Goal: Task Accomplishment & Management: Manage account settings

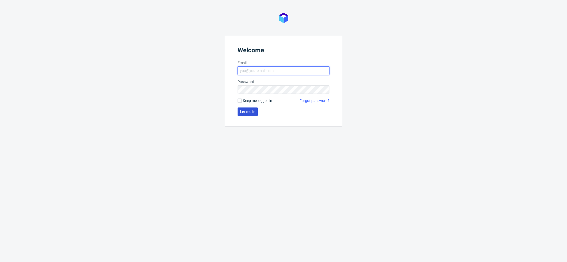
type input "[EMAIL_ADDRESS][DOMAIN_NAME]"
click at [251, 111] on span "Let me in" at bounding box center [247, 112] width 15 height 4
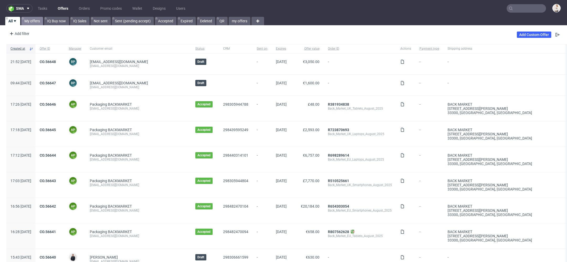
click at [32, 19] on link "My offers" at bounding box center [32, 21] width 22 height 8
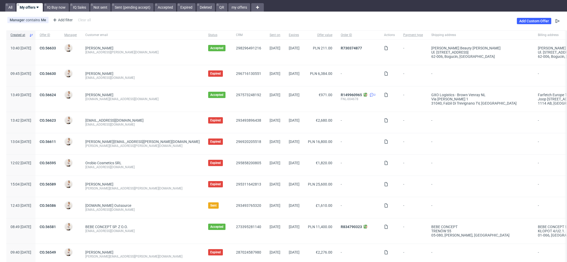
scroll to position [16, 0]
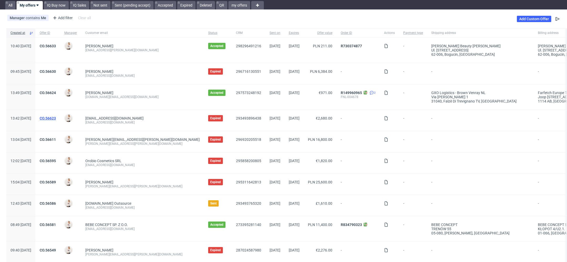
click at [56, 118] on link "CO.56623" at bounding box center [48, 118] width 16 height 4
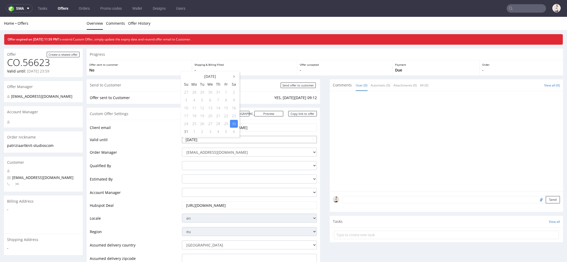
click at [251, 137] on input "[DATE]" at bounding box center [249, 139] width 135 height 7
click at [210, 132] on td "3" at bounding box center [210, 132] width 8 height 8
type input "[DATE]"
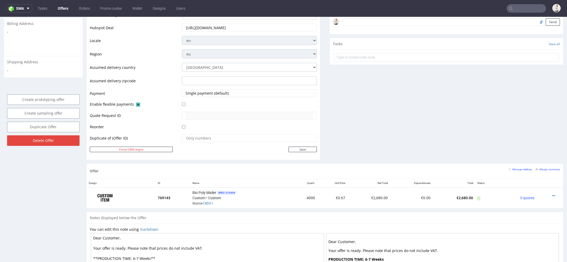
scroll to position [191, 0]
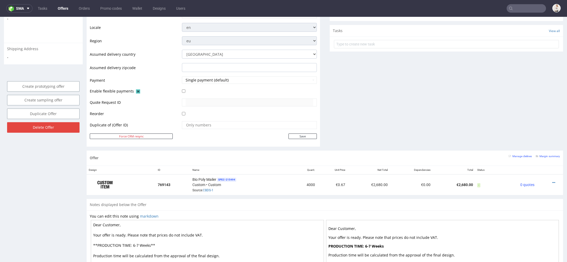
click at [309, 133] on td "Save" at bounding box center [249, 136] width 136 height 7
click at [309, 135] on input "Save" at bounding box center [303, 136] width 28 height 6
type input "In progress..."
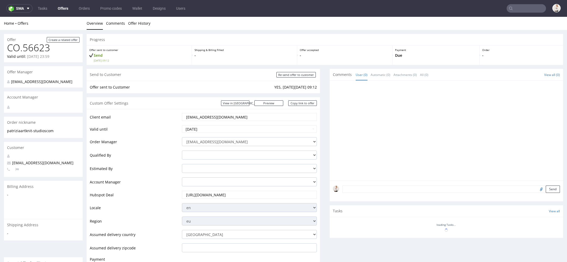
scroll to position [0, 0]
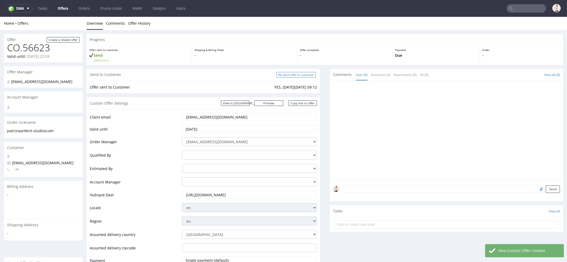
click at [298, 72] on form "Re-send offer to customer" at bounding box center [297, 75] width 40 height 6
click at [298, 76] on input "Re-send offer to customer" at bounding box center [296, 75] width 39 height 6
type input "In progress..."
click at [296, 102] on link "Copy link to offer" at bounding box center [302, 103] width 29 height 6
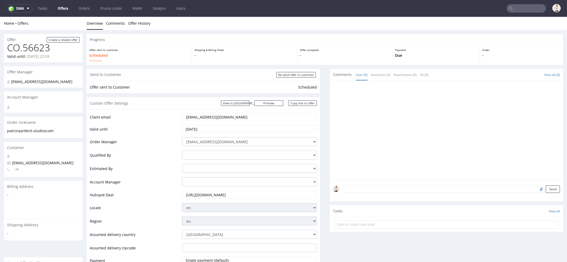
click at [67, 12] on link "Offers" at bounding box center [63, 8] width 17 height 8
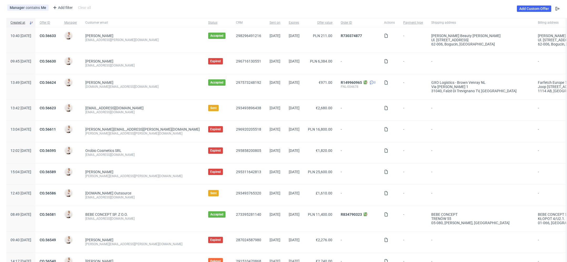
scroll to position [50, 0]
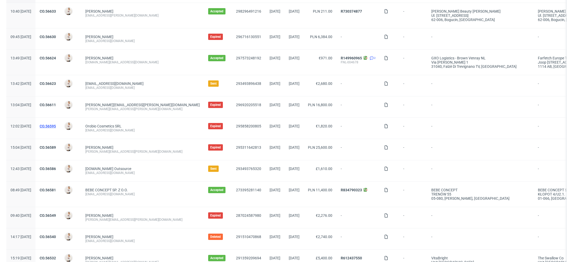
click at [56, 126] on link "CO.56595" at bounding box center [48, 126] width 16 height 4
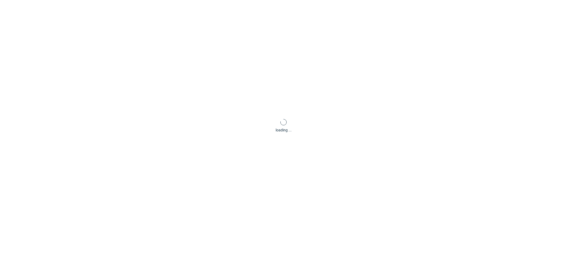
scroll to position [2, 0]
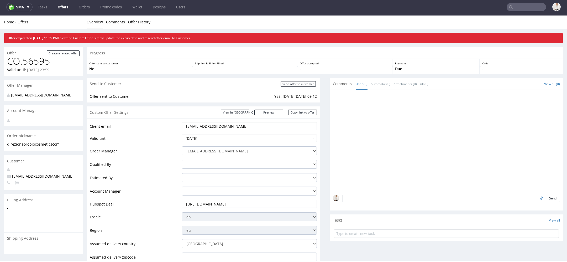
drag, startPoint x: 249, startPoint y: 128, endPoint x: 93, endPoint y: 121, distance: 156.5
click at [93, 121] on div "Client email [EMAIL_ADDRESS][DOMAIN_NAME] Valid until [DATE] Order Manager [EMA…" at bounding box center [204, 226] width 234 height 217
click at [247, 135] on input "[DATE]" at bounding box center [249, 137] width 135 height 7
click at [209, 131] on td "3" at bounding box center [210, 130] width 8 height 8
type input "[DATE]"
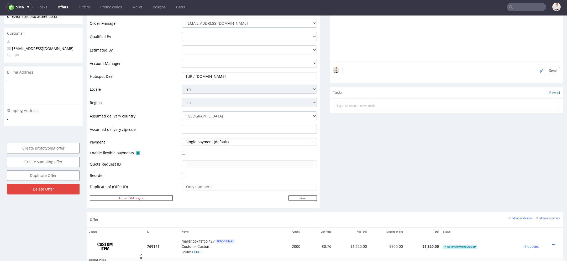
scroll to position [131, 0]
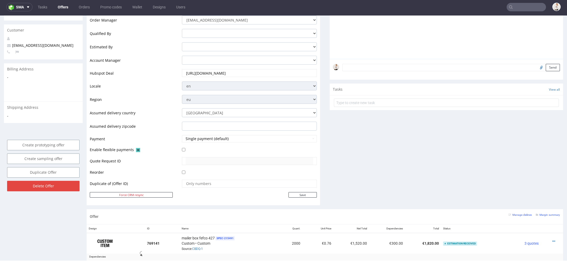
click at [293, 197] on td "Save" at bounding box center [249, 194] width 136 height 7
click at [291, 193] on input "Save" at bounding box center [303, 195] width 28 height 6
type input "In progress..."
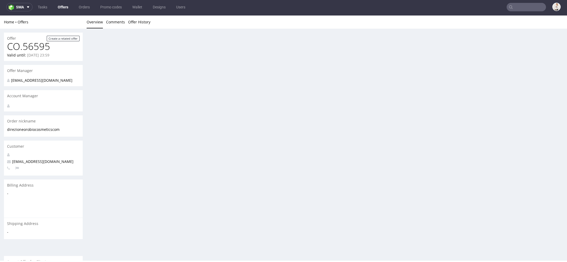
scroll to position [0, 0]
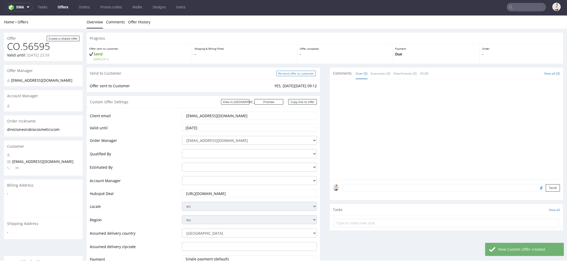
click at [302, 72] on input "Re-send offer to customer" at bounding box center [296, 74] width 39 height 6
type input "In progress..."
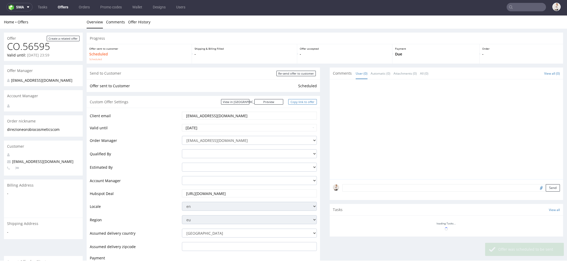
click at [301, 102] on link "Copy link to offer" at bounding box center [302, 102] width 29 height 6
